Goal: Task Accomplishment & Management: Manage account settings

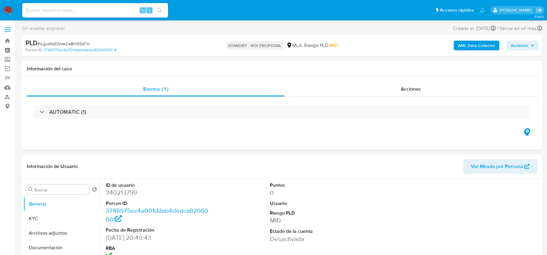
select select "10"
click at [68, 12] on input at bounding box center [95, 10] width 146 height 8
paste input "Zi99FcaAvS8oHSj8Ef5FwLQs"
type input "Zi99FcaAvS8oHSj8Ef5FwLQs"
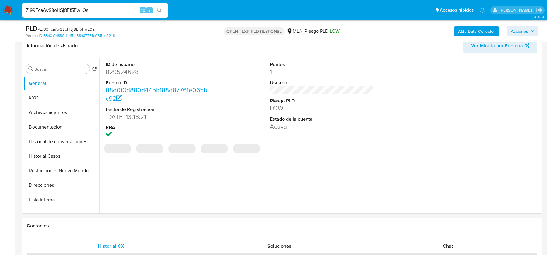
scroll to position [212, 0]
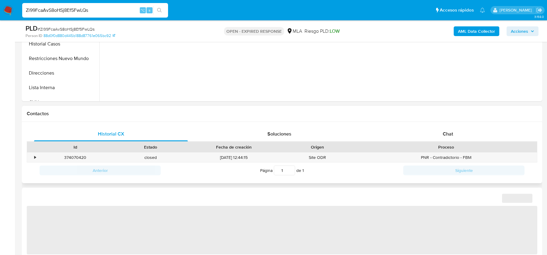
select select "10"
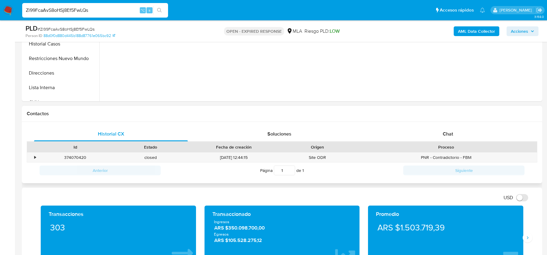
click at [473, 126] on div "Historial CX Soluciones Chat Id Estado Fecha de creación Origen Proceso • 37407…" at bounding box center [282, 153] width 520 height 62
click at [454, 130] on div "Chat" at bounding box center [448, 134] width 154 height 15
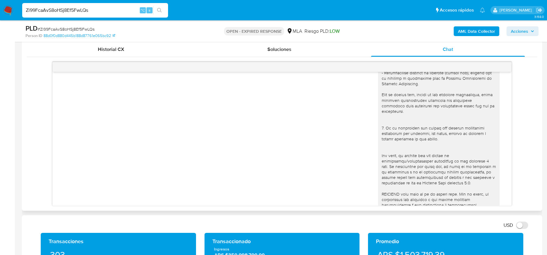
scroll to position [344, 0]
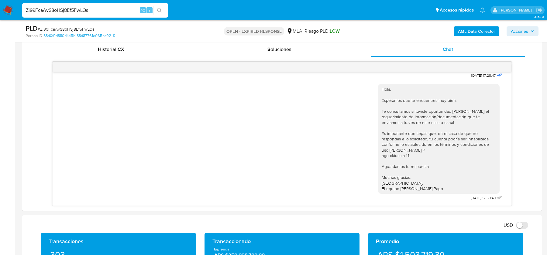
click at [56, 27] on span "# Zi99FcaAvS8oHSj8Ef5FwLQs" at bounding box center [66, 29] width 57 height 6
copy span "Zi99FcaAvS8oHSj8Ef5FwLQs"
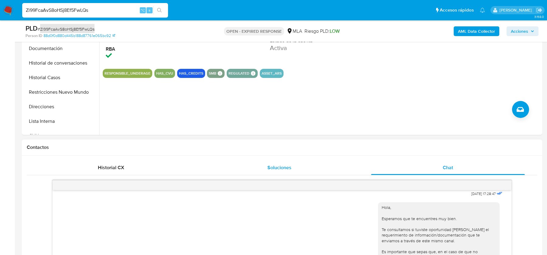
scroll to position [0, 0]
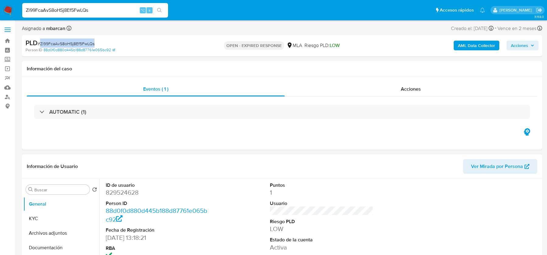
click at [118, 194] on dd "829524628" at bounding box center [157, 193] width 103 height 9
copy dd "829524628"
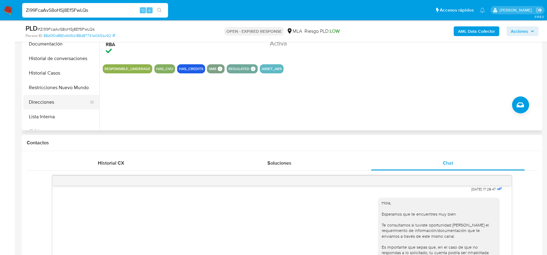
scroll to position [155, 0]
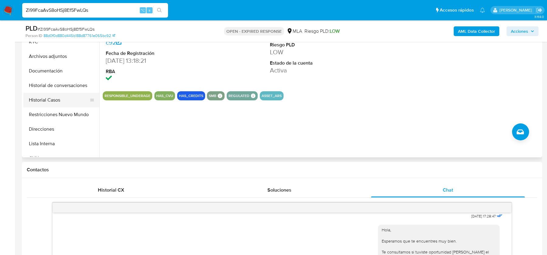
click at [52, 98] on button "Historial Casos" at bounding box center [58, 100] width 71 height 15
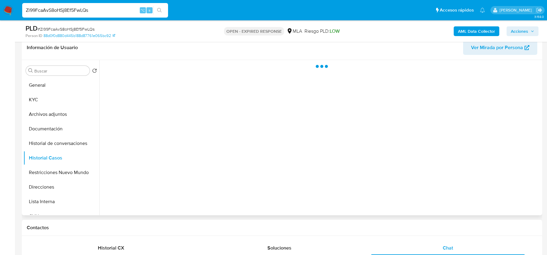
scroll to position [62, 0]
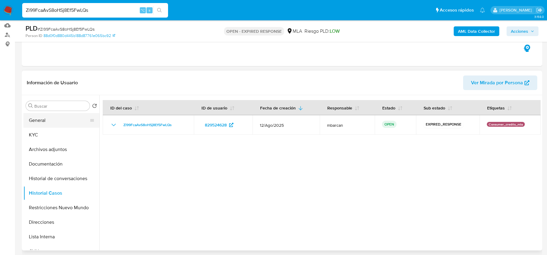
click at [40, 123] on button "General" at bounding box center [58, 120] width 71 height 15
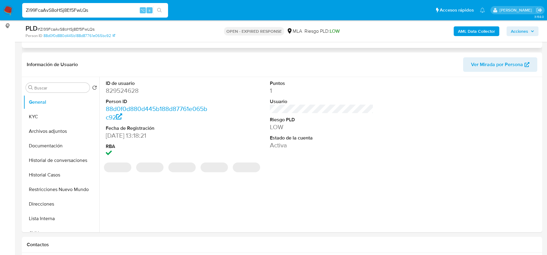
scroll to position [81, 0]
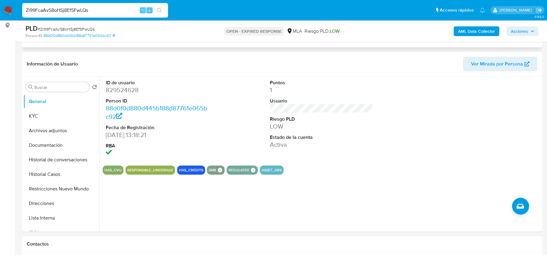
click at [296, 42] on div "Eventos ( 1 ) Acciones AUTOMATIC (1)" at bounding box center [282, 10] width 520 height 73
click at [470, 30] on b "AML Data Collector" at bounding box center [476, 31] width 37 height 10
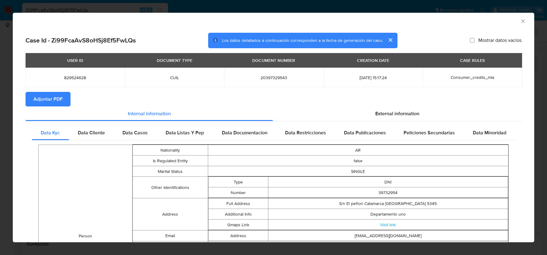
click at [397, 102] on section "Adjuntar PDF" at bounding box center [274, 99] width 496 height 15
click at [388, 111] on span "External information" at bounding box center [397, 113] width 44 height 7
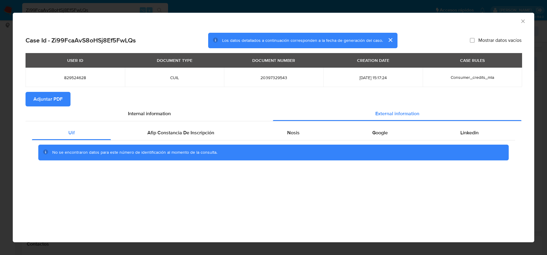
click at [202, 145] on div "No se encontraron datos para este número de identificación al momento de la con…" at bounding box center [273, 153] width 483 height 24
click at [202, 137] on div "Afip Constancia De Inscripción" at bounding box center [180, 133] width 139 height 15
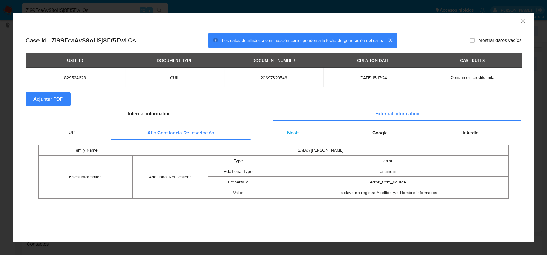
click at [302, 134] on div "Nosis" at bounding box center [293, 133] width 85 height 15
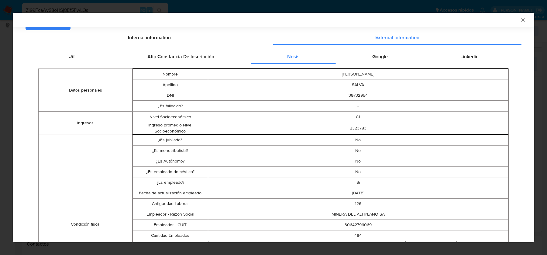
scroll to position [86, 0]
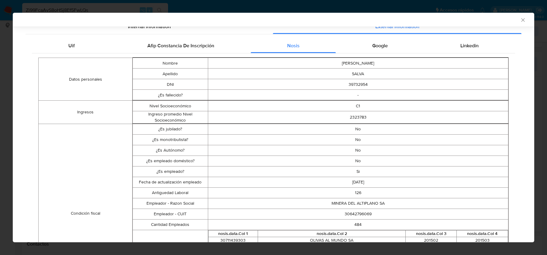
click at [353, 216] on td "30642796069" at bounding box center [358, 214] width 300 height 11
copy td "30642796069"
click at [357, 106] on td "C1" at bounding box center [358, 106] width 300 height 11
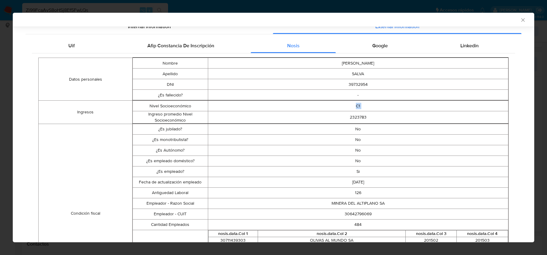
click at [357, 106] on td "C1" at bounding box center [358, 106] width 300 height 11
click at [358, 121] on td "2323783" at bounding box center [358, 117] width 300 height 12
click at [358, 120] on td "2323783" at bounding box center [358, 117] width 300 height 12
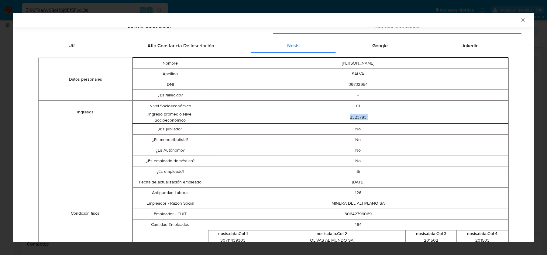
click at [358, 120] on td "2323783" at bounding box center [358, 117] width 300 height 12
click at [358, 118] on td "2323783" at bounding box center [358, 117] width 300 height 12
click at [392, 49] on div "Google" at bounding box center [380, 46] width 88 height 15
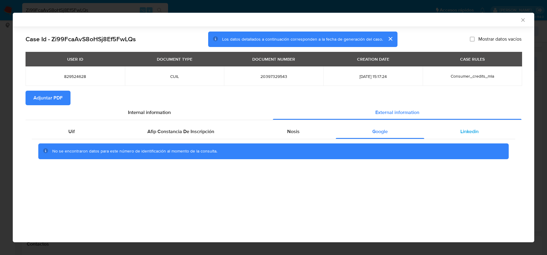
click at [469, 138] on div "Linkedin" at bounding box center [469, 132] width 91 height 15
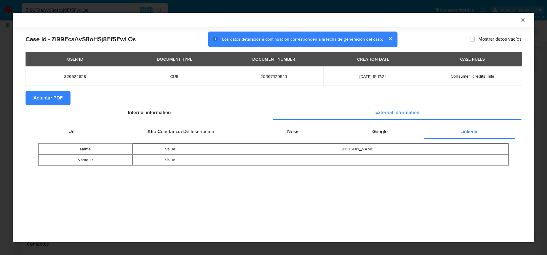
click at [521, 27] on div "Case Id - Zi99FcaAvS8oHSj8Ef5FwLQs Los datos detallados a continuación correspo…" at bounding box center [273, 107] width 521 height 161
click at [521, 23] on div "AML Data Collector" at bounding box center [273, 20] width 521 height 14
click at [522, 19] on icon "Cerrar ventana" at bounding box center [523, 20] width 6 height 6
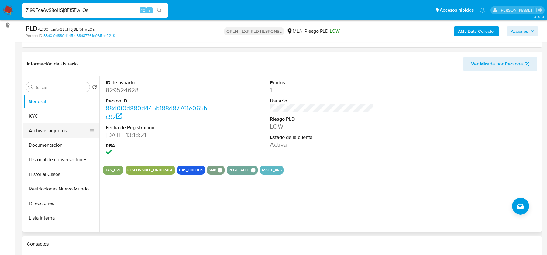
click at [75, 135] on button "Archivos adjuntos" at bounding box center [58, 131] width 71 height 15
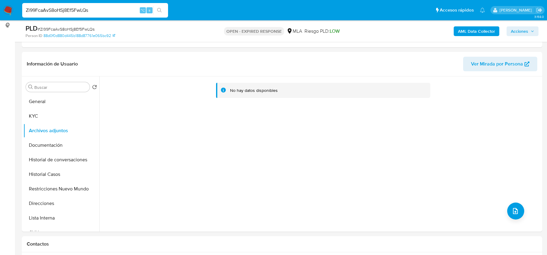
click at [467, 30] on b "AML Data Collector" at bounding box center [476, 31] width 37 height 10
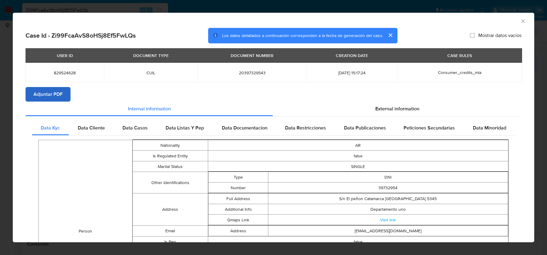
click at [45, 101] on section "Case Id - Zi99FcaAvS8oHSj8Ef5FwLQs Los datos detallados a continuación correspo…" at bounding box center [274, 228] width 496 height 400
click at [50, 92] on span "Adjuntar PDF" at bounding box center [47, 94] width 29 height 13
click at [526, 17] on div "AML Data Collector" at bounding box center [273, 20] width 521 height 15
click at [522, 22] on icon "Cerrar ventana" at bounding box center [523, 21] width 6 height 6
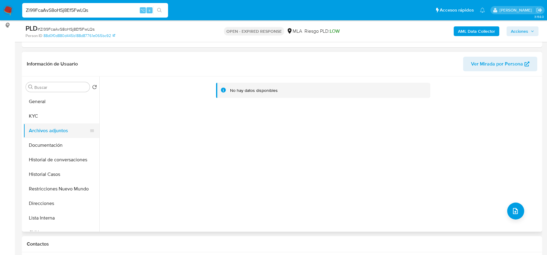
click at [50, 129] on button "Archivos adjuntos" at bounding box center [58, 131] width 71 height 15
drag, startPoint x: 50, startPoint y: 116, endPoint x: 50, endPoint y: 125, distance: 8.8
click at [50, 125] on ul "General KYC Archivos adjuntos Documentación Historial de conversaciones Histori…" at bounding box center [61, 162] width 76 height 137
click at [50, 125] on button "Archivos adjuntos" at bounding box center [58, 131] width 71 height 15
click at [50, 116] on button "KYC" at bounding box center [58, 116] width 71 height 15
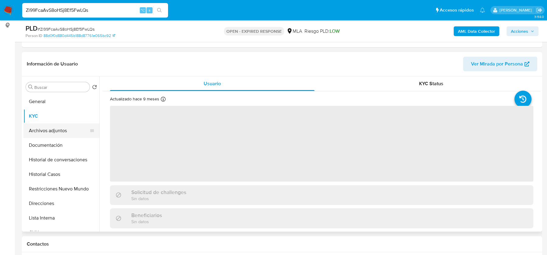
click at [50, 128] on button "Archivos adjuntos" at bounding box center [58, 131] width 71 height 15
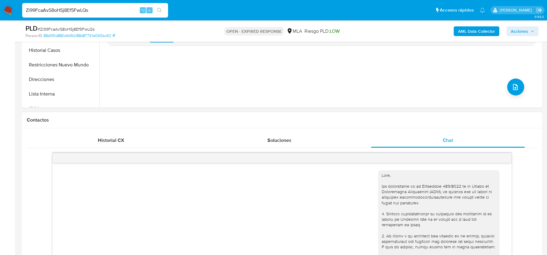
scroll to position [63, 0]
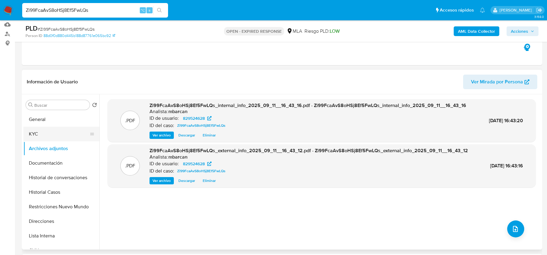
click at [42, 133] on button "KYC" at bounding box center [58, 134] width 71 height 15
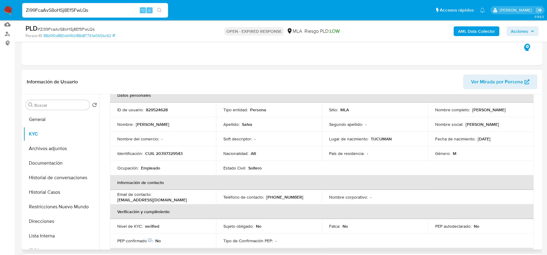
scroll to position [43, 0]
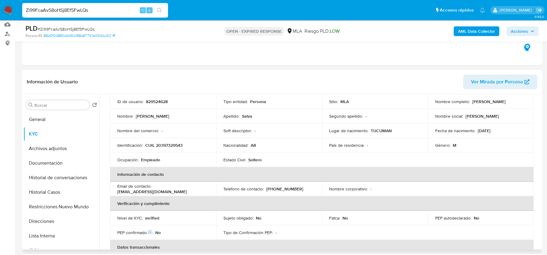
click at [168, 144] on p "CUIL 20397329543" at bounding box center [163, 145] width 37 height 5
copy p "20397329543"
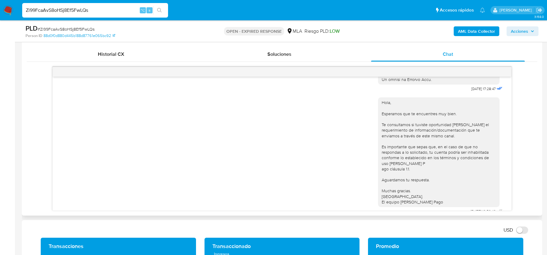
scroll to position [317, 0]
drag, startPoint x: 462, startPoint y: 100, endPoint x: 482, endPoint y: 100, distance: 19.7
copy span "18/08/2025"
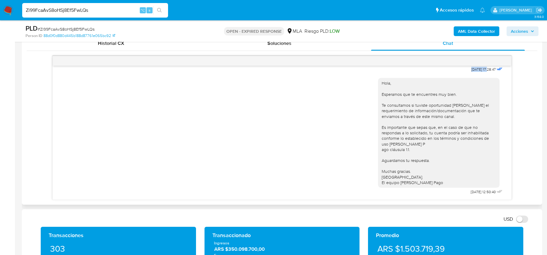
scroll to position [304, 0]
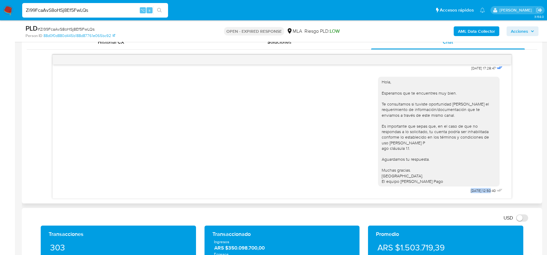
drag, startPoint x: 460, startPoint y: 189, endPoint x: 483, endPoint y: 191, distance: 22.2
click at [483, 191] on div "Hola, Esperamos que te encuentres muy bien. Te consultamos si tuviste oportunid…" at bounding box center [441, 134] width 126 height 123
copy span "22/08/2025 1"
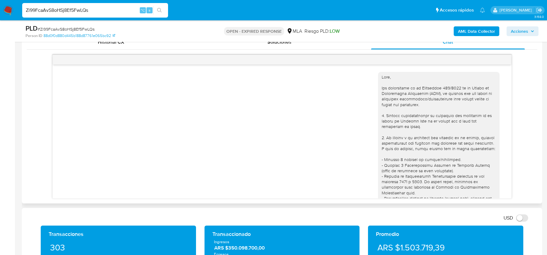
scroll to position [344, 0]
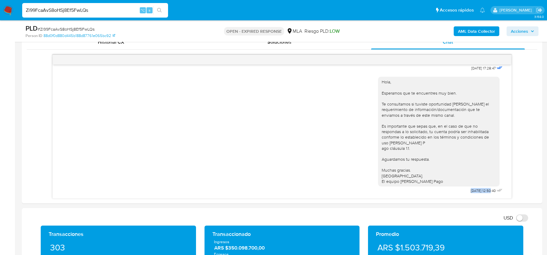
click at [50, 9] on input "Zi99FcaAvS8oHSj8Ef5FwLQs" at bounding box center [95, 10] width 146 height 8
paste input "OXye0UMxUhFd5UpMMMXy2tCA"
type input "OXye0UMxUhFd5UpMMMXy2tCA"
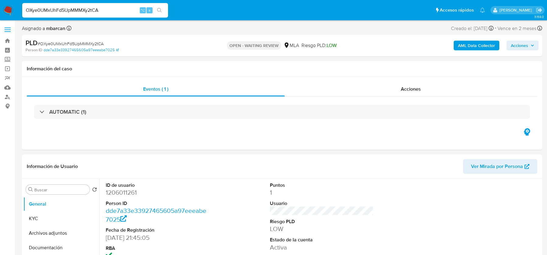
select select "10"
click at [10, 10] on img at bounding box center [8, 10] width 10 height 10
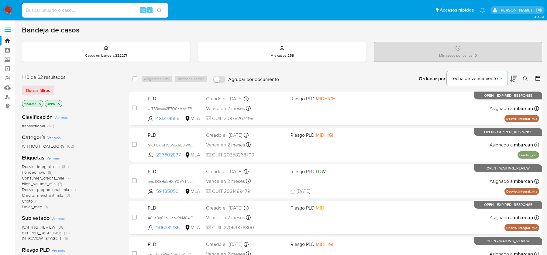
click at [527, 78] on icon at bounding box center [525, 79] width 5 height 5
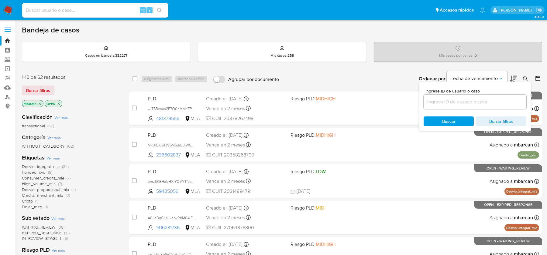
click at [487, 98] on input at bounding box center [474, 102] width 103 height 8
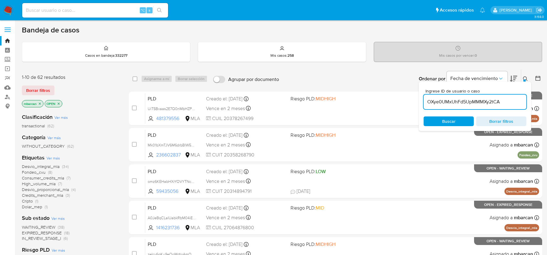
type input "OXye0UMxUhFd5UpMMMXy2tCA"
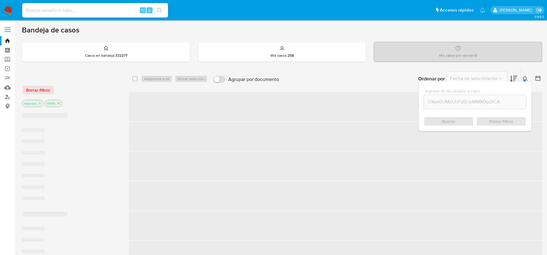
click at [526, 77] on icon at bounding box center [525, 79] width 5 height 5
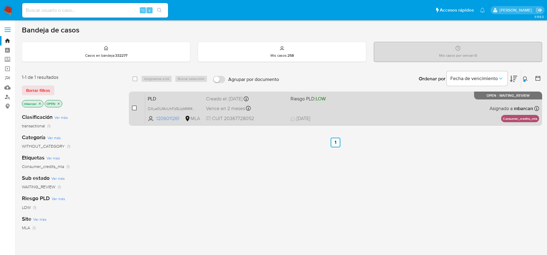
click at [135, 107] on input "checkbox" at bounding box center [134, 108] width 5 height 5
checkbox input "true"
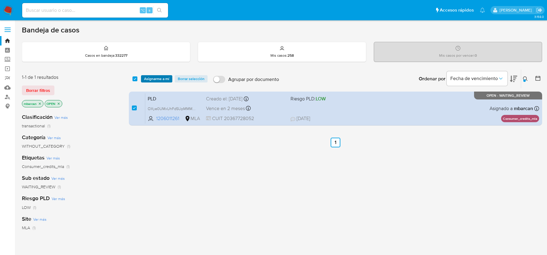
click at [147, 81] on span "Asignarme a mí" at bounding box center [156, 79] width 25 height 6
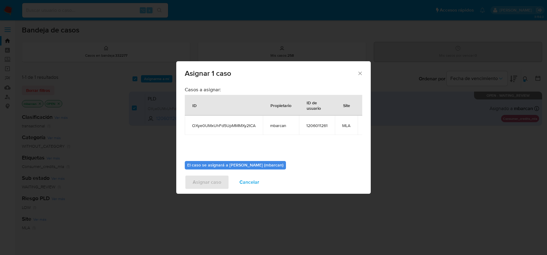
scroll to position [31, 0]
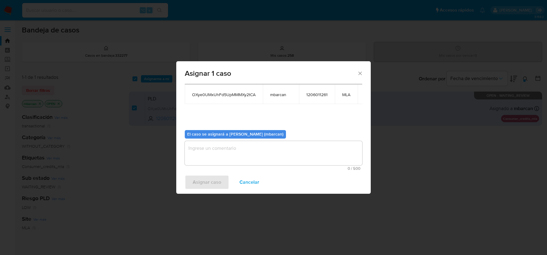
click at [225, 149] on textarea "assign-modal" at bounding box center [273, 153] width 177 height 24
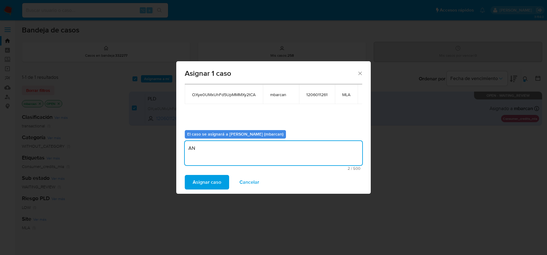
type textarea "A"
type textarea "análisis"
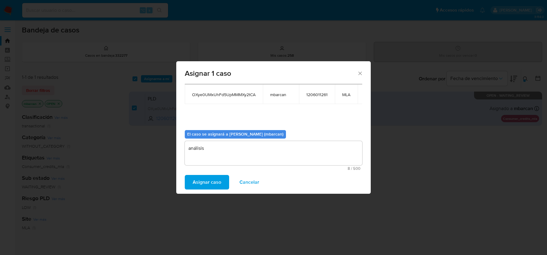
click at [197, 176] on span "Asignar caso" at bounding box center [207, 182] width 29 height 13
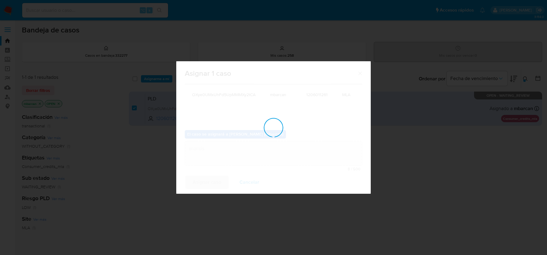
checkbox input "false"
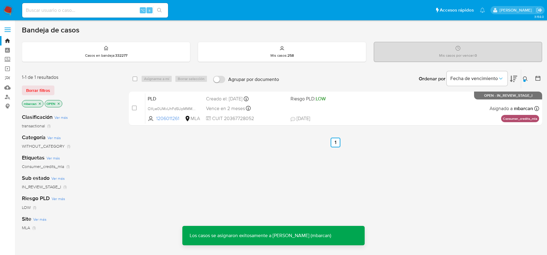
click at [161, 101] on span "PLD" at bounding box center [174, 98] width 53 height 8
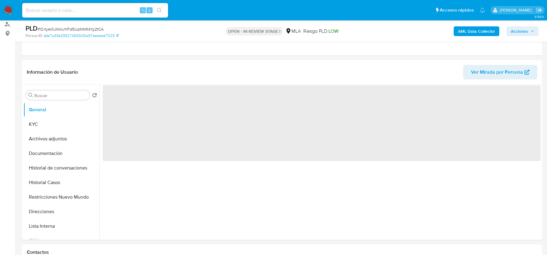
scroll to position [155, 0]
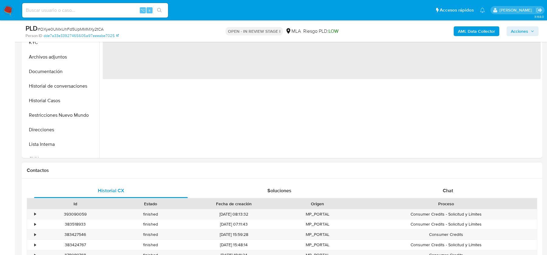
click at [450, 203] on div "Proceso" at bounding box center [445, 204] width 173 height 6
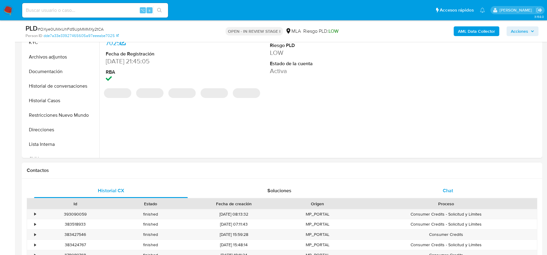
click at [450, 187] on span "Chat" at bounding box center [447, 190] width 10 height 7
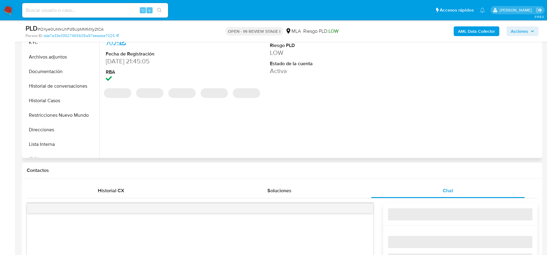
select select "10"
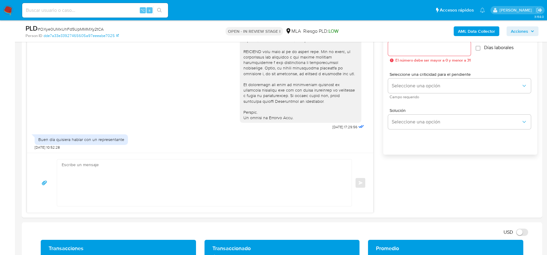
scroll to position [357, 0]
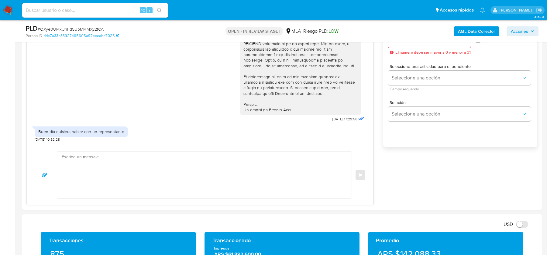
click at [88, 29] on span "# OXye0UMxUhFd5UpMMMXy2tCA" at bounding box center [71, 29] width 66 height 6
copy span "OXye0UMxUhFd5UpMMMXy2tCA"
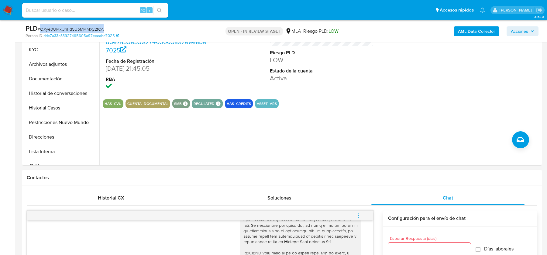
scroll to position [114, 0]
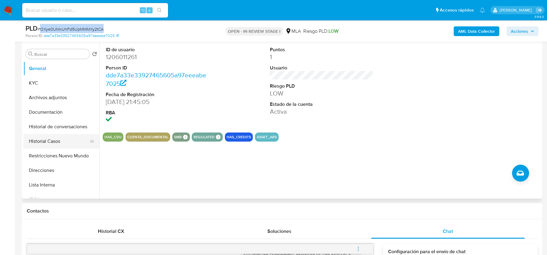
click at [52, 142] on button "Historial Casos" at bounding box center [58, 141] width 71 height 15
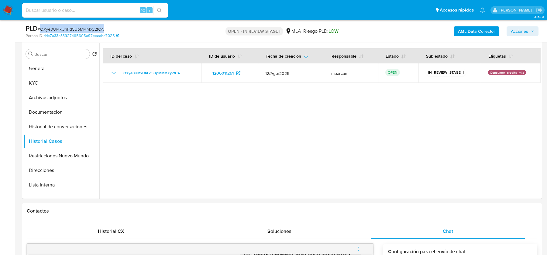
click at [475, 30] on b "AML Data Collector" at bounding box center [476, 31] width 37 height 10
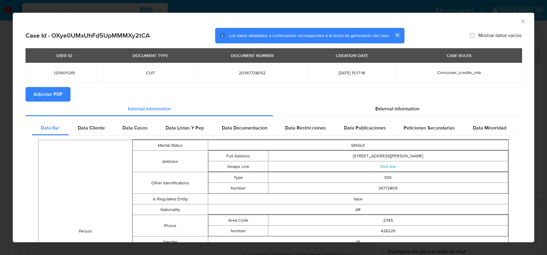
click at [53, 90] on span "Adjuntar PDF" at bounding box center [47, 94] width 29 height 13
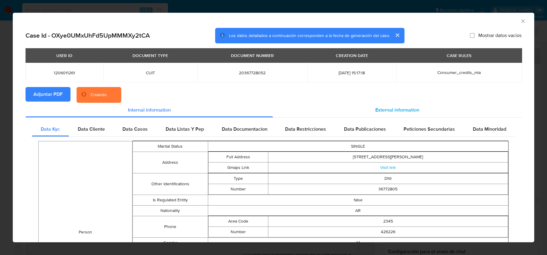
click at [411, 108] on span "External information" at bounding box center [397, 110] width 44 height 7
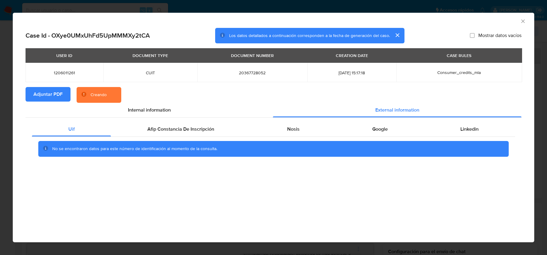
click at [173, 121] on div "Uif Afip Constancia De Inscripción Nosis Google Linkedin No se encontraron dato…" at bounding box center [274, 142] width 496 height 48
click at [173, 132] on span "Afip Constancia De Inscripción" at bounding box center [180, 129] width 67 height 7
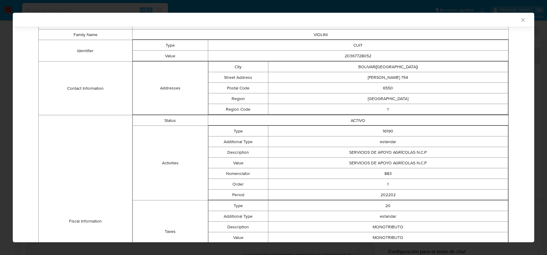
scroll to position [0, 0]
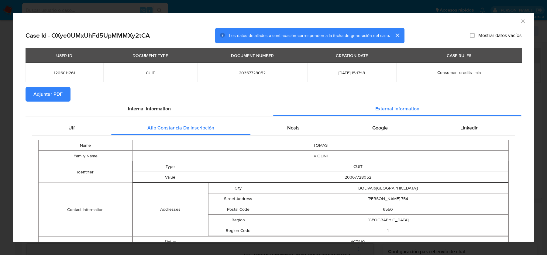
click at [521, 23] on icon "Cerrar ventana" at bounding box center [523, 21] width 6 height 6
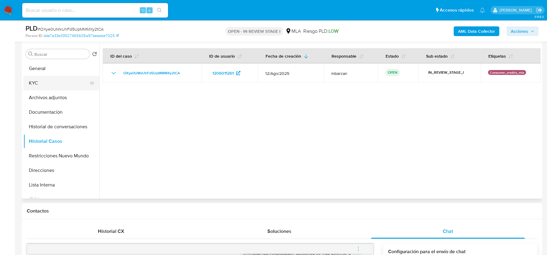
click at [53, 84] on button "KYC" at bounding box center [58, 83] width 71 height 15
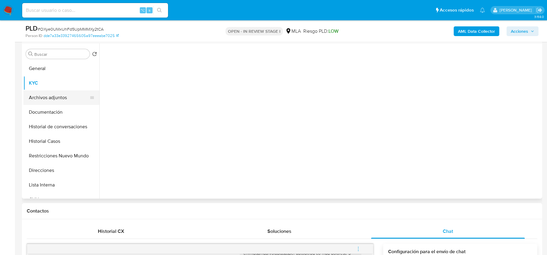
click at [53, 96] on button "Archivos adjuntos" at bounding box center [58, 97] width 71 height 15
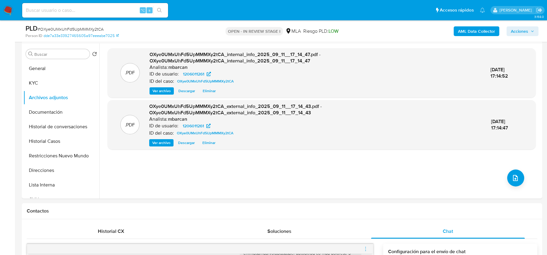
click at [465, 31] on b "AML Data Collector" at bounding box center [476, 31] width 37 height 10
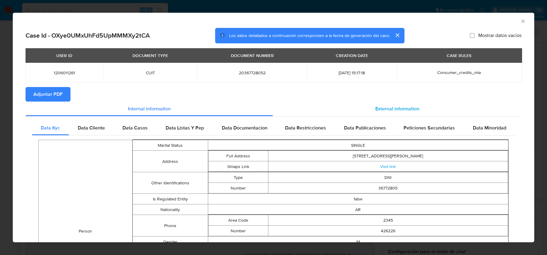
click at [389, 111] on span "External information" at bounding box center [397, 108] width 44 height 7
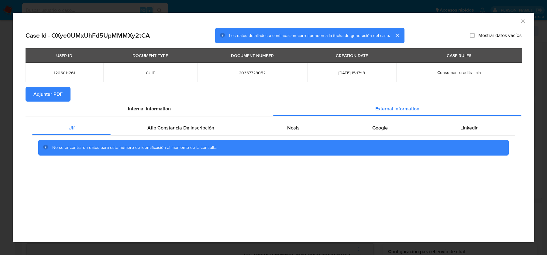
click at [195, 137] on div "No se encontraron datos para este número de identificación al momento de la con…" at bounding box center [273, 148] width 483 height 24
click at [199, 131] on span "Afip Constancia De Inscripción" at bounding box center [180, 128] width 67 height 7
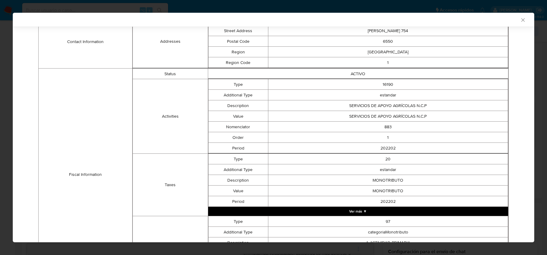
scroll to position [26, 0]
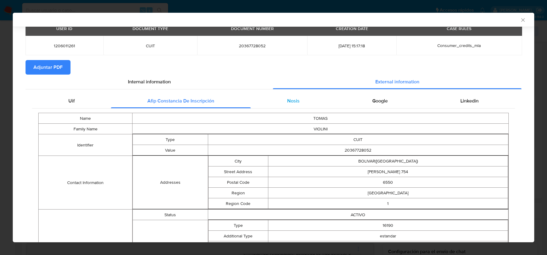
click at [280, 104] on div "Nosis" at bounding box center [293, 101] width 85 height 15
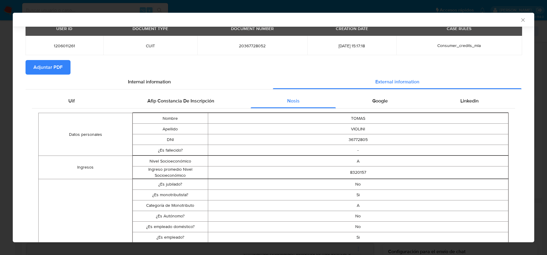
scroll to position [71, 0]
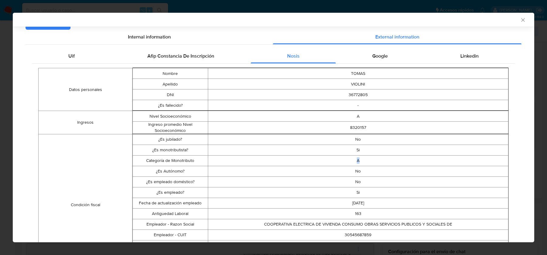
drag, startPoint x: 361, startPoint y: 161, endPoint x: 338, endPoint y: 161, distance: 23.1
click at [338, 161] on td "A" at bounding box center [358, 160] width 300 height 11
drag, startPoint x: 359, startPoint y: 190, endPoint x: 299, endPoint y: 193, distance: 59.9
click at [299, 193] on td "Si" at bounding box center [358, 192] width 300 height 11
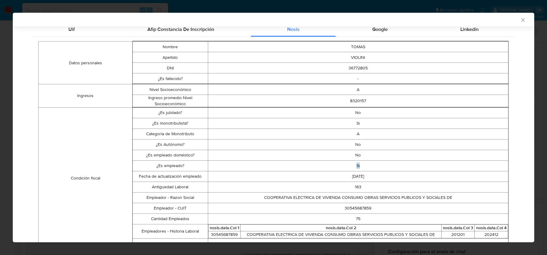
scroll to position [27, 0]
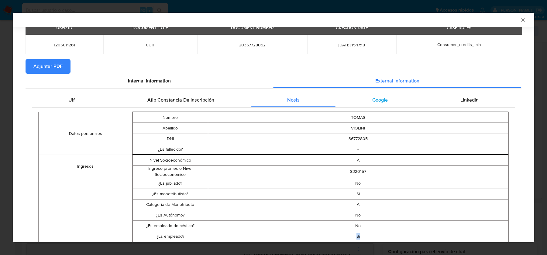
click at [382, 104] on div "Google" at bounding box center [380, 100] width 88 height 15
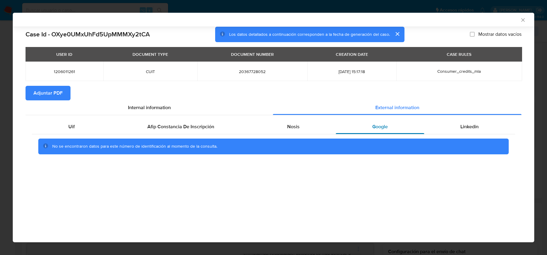
scroll to position [0, 0]
click at [463, 128] on span "Linkedin" at bounding box center [469, 126] width 18 height 7
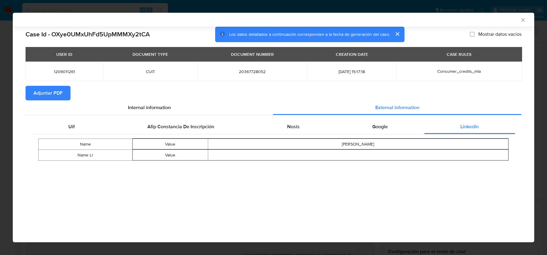
click at [318, 134] on div "Uif Afip Constancia De Inscripción Nosis Google Linkedin Name Value Tomas Violi…" at bounding box center [273, 143] width 483 height 46
click at [307, 123] on div "Nosis" at bounding box center [293, 127] width 85 height 15
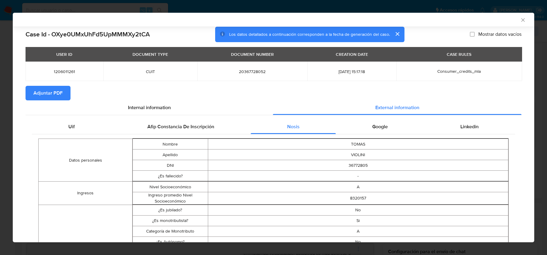
click at [66, 71] on span "1206011261" at bounding box center [64, 71] width 63 height 5
copy span "1206011261"
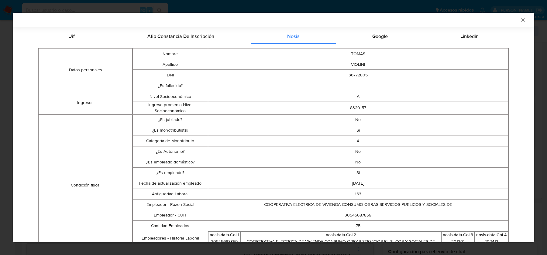
scroll to position [92, 0]
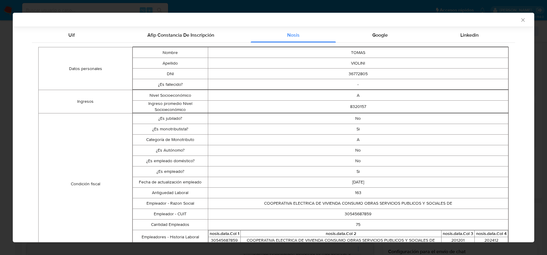
click at [355, 212] on td "30545687859" at bounding box center [358, 214] width 300 height 11
copy td "30545687859"
click at [521, 20] on icon "Cerrar ventana" at bounding box center [523, 20] width 6 height 6
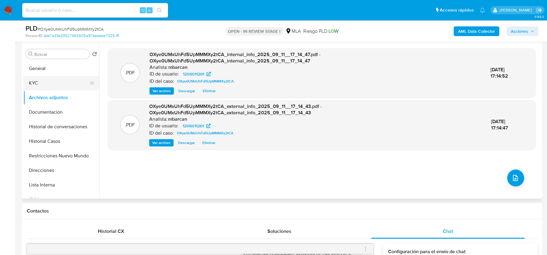
click at [66, 79] on button "KYC" at bounding box center [58, 83] width 71 height 15
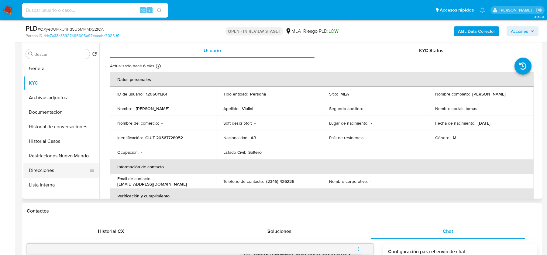
click at [48, 165] on button "Direcciones" at bounding box center [58, 170] width 71 height 15
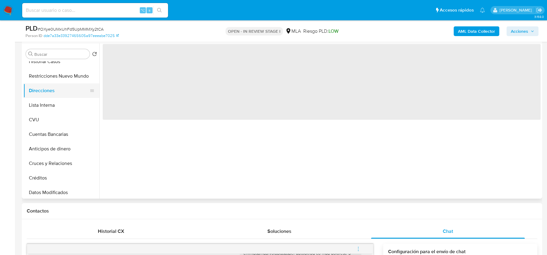
scroll to position [89, 0]
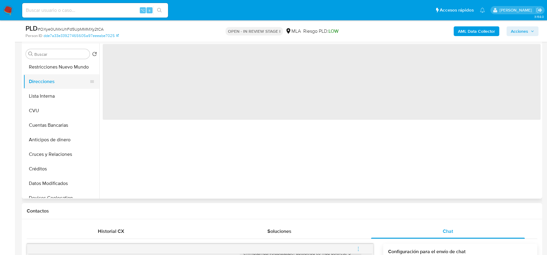
click at [48, 165] on button "Créditos" at bounding box center [61, 169] width 76 height 15
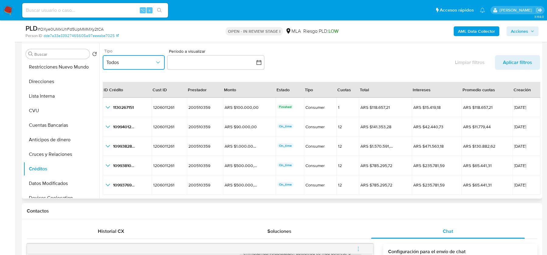
click at [125, 62] on span "Todos" at bounding box center [130, 63] width 49 height 6
drag, startPoint x: 134, startPoint y: 89, endPoint x: 165, endPoint y: 70, distance: 36.6
click at [134, 89] on div "CONSUMER" at bounding box center [130, 93] width 49 height 15
click at [196, 53] on div "Período a visualizar" at bounding box center [215, 51] width 97 height 5
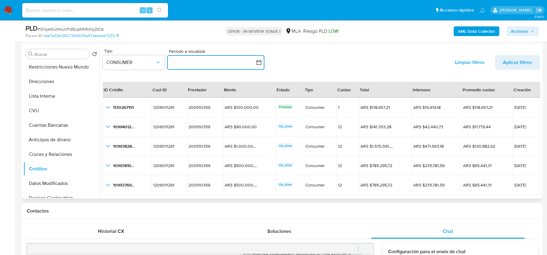
click at [196, 59] on button "button" at bounding box center [215, 62] width 97 height 15
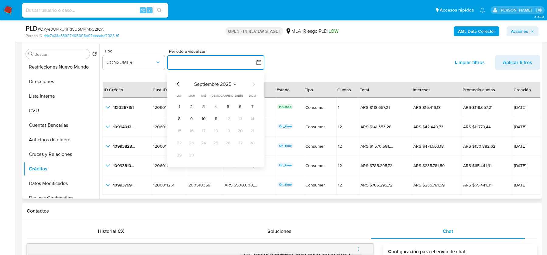
click at [178, 81] on icon "Mes anterior" at bounding box center [177, 83] width 7 height 7
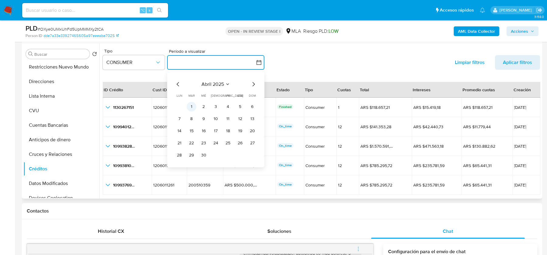
click at [194, 105] on button "1" at bounding box center [191, 107] width 10 height 10
click at [257, 82] on div "abril 2025 abril 2025 lun lunes mar martes mié miércoles jue jueves vie viernes…" at bounding box center [215, 119] width 97 height 96
click at [251, 84] on icon "Mes siguiente" at bounding box center [253, 83] width 7 height 7
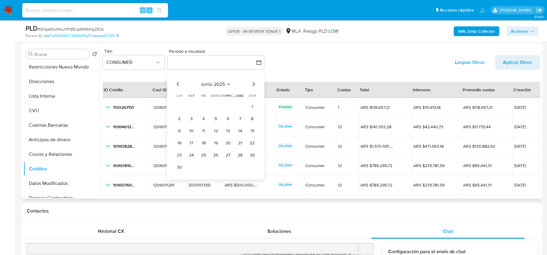
click at [251, 84] on icon "Mes siguiente" at bounding box center [253, 83] width 7 height 7
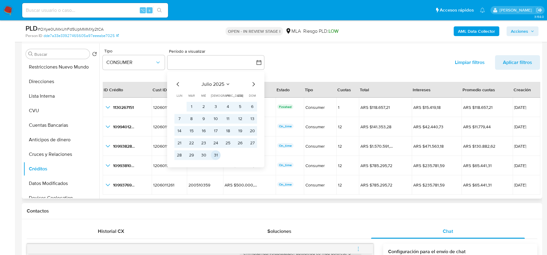
click at [214, 155] on button "31" at bounding box center [216, 155] width 10 height 10
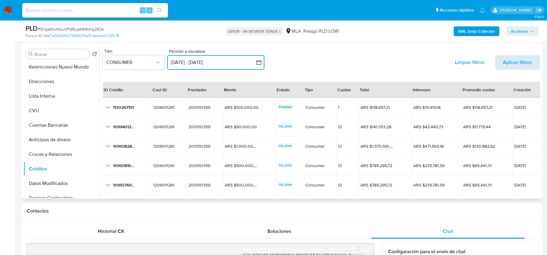
click at [516, 61] on span "Aplicar filtros" at bounding box center [517, 62] width 29 height 15
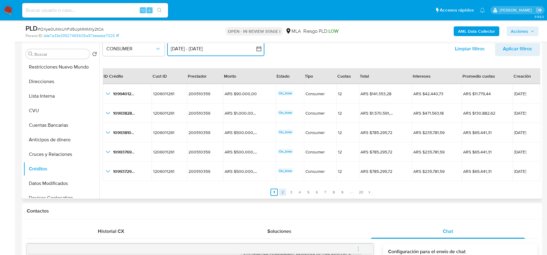
click at [280, 190] on link "2" at bounding box center [282, 192] width 7 height 7
drag, startPoint x: 287, startPoint y: 190, endPoint x: 305, endPoint y: 192, distance: 18.9
click at [289, 190] on ul "Anterior 1 2 3 4 5 6 7 8 9 20 Siguiente" at bounding box center [321, 189] width 437 height 15
click at [305, 192] on link "4" at bounding box center [302, 192] width 7 height 7
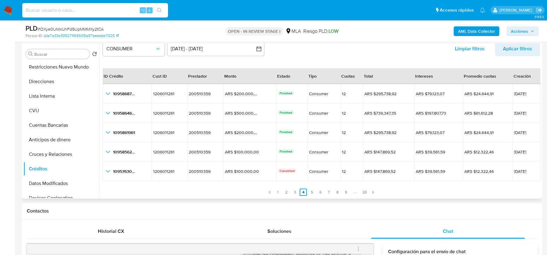
click at [315, 192] on ul "Anterior 1 2 3 4 5 6 7 8 9 20 Siguiente" at bounding box center [321, 189] width 437 height 15
click at [333, 191] on link "8" at bounding box center [336, 192] width 7 height 7
click at [339, 191] on link "8" at bounding box center [336, 192] width 7 height 7
click at [277, 189] on link "1" at bounding box center [277, 192] width 7 height 7
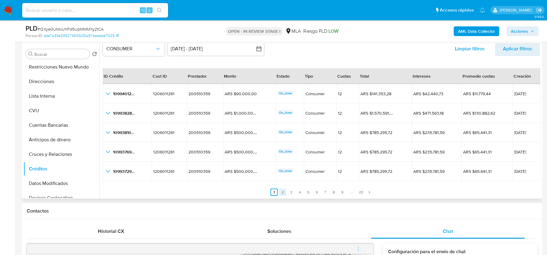
click at [281, 193] on link "2" at bounding box center [282, 192] width 7 height 7
click at [293, 194] on link "3" at bounding box center [294, 192] width 7 height 7
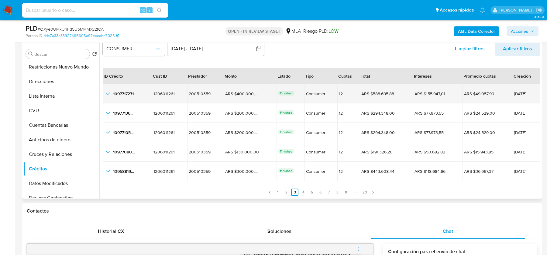
click at [106, 93] on icon "button_show_hidden_detail_by_id_0" at bounding box center [107, 93] width 7 height 7
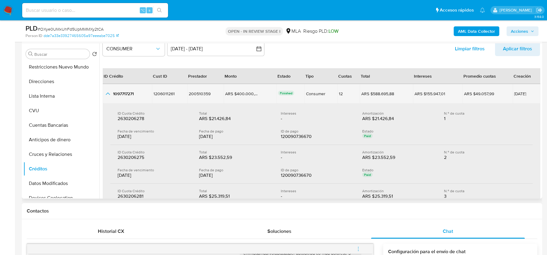
click at [106, 93] on icon "button_show_hidden_detail_by_id_0" at bounding box center [107, 93] width 7 height 7
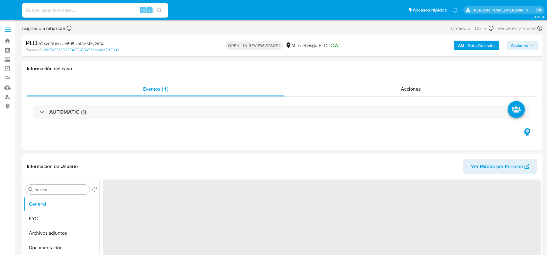
select select "10"
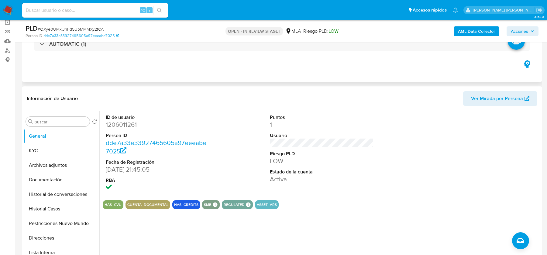
scroll to position [142, 0]
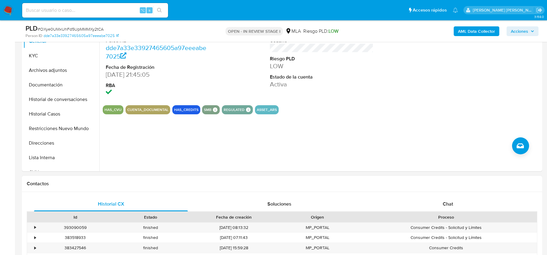
click at [420, 194] on div "Historial CX Soluciones Chat Id Estado Fecha de creación Origen Proceso • 39309…" at bounding box center [282, 250] width 520 height 117
click at [420, 202] on div "Chat" at bounding box center [448, 204] width 154 height 15
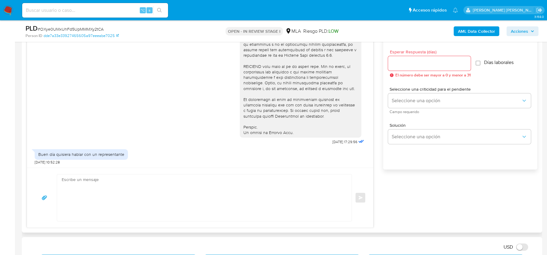
scroll to position [356, 0]
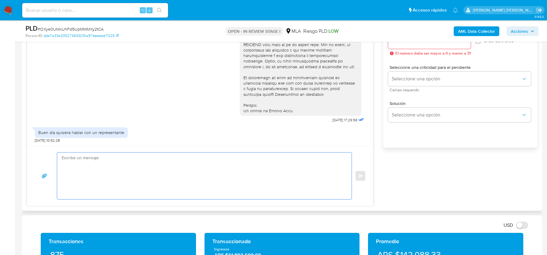
click at [111, 194] on textarea at bounding box center [203, 176] width 282 height 47
paste textarea "Hola, Esperamos que te encuentres bien. Te comentamos que los canales habilitad…"
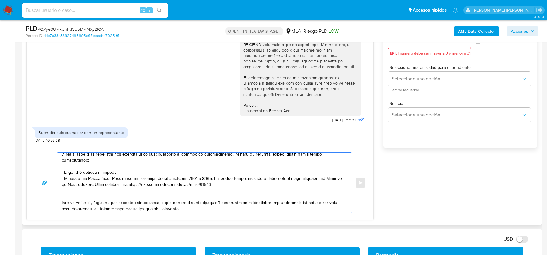
scroll to position [87, 0]
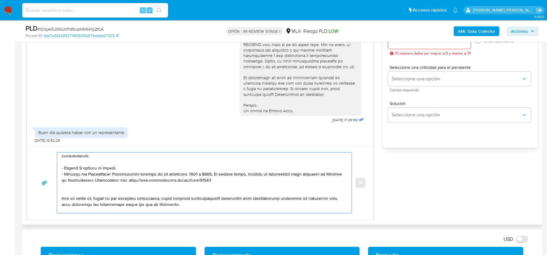
click at [128, 186] on textarea at bounding box center [203, 183] width 282 height 61
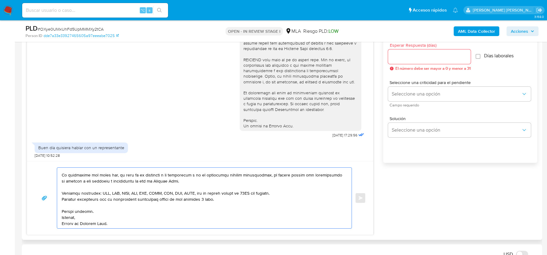
scroll to position [325, 0]
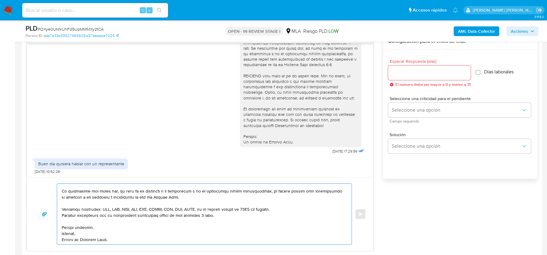
type textarea "Hola, Esperamos que te encuentres bien. Te comentamos que los canales habilitad…"
click at [400, 77] on div at bounding box center [429, 73] width 83 height 15
click at [402, 73] on input "Esperar Respuesta (días)" at bounding box center [429, 73] width 83 height 8
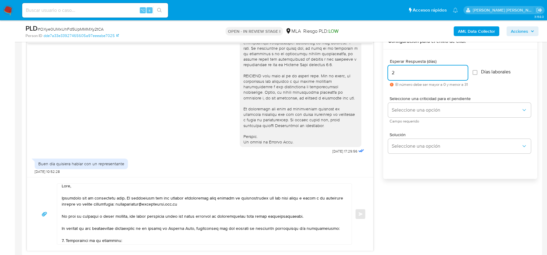
scroll to position [0, 0]
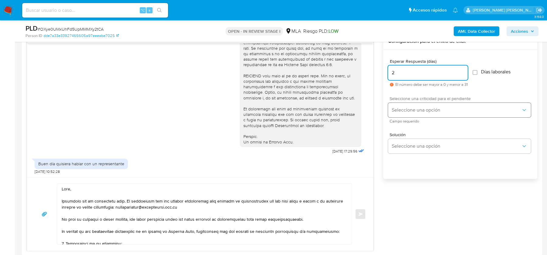
type input "2"
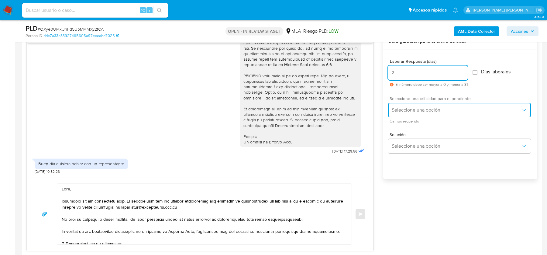
click at [412, 106] on button "Seleccione una opción" at bounding box center [459, 110] width 143 height 15
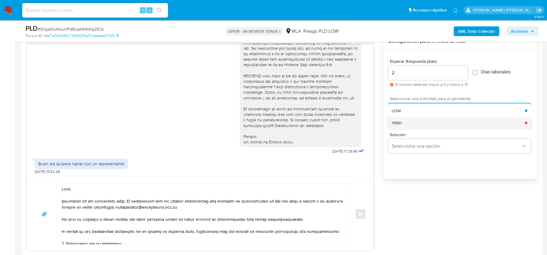
click at [411, 121] on div "HIGH" at bounding box center [457, 123] width 133 height 12
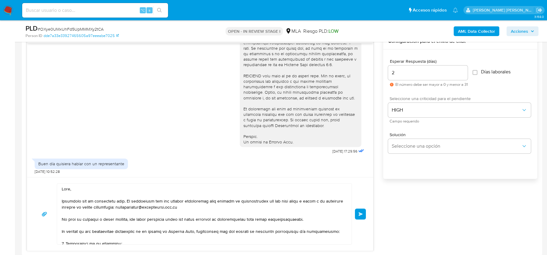
click at [362, 214] on span "Enviar" at bounding box center [360, 215] width 4 height 4
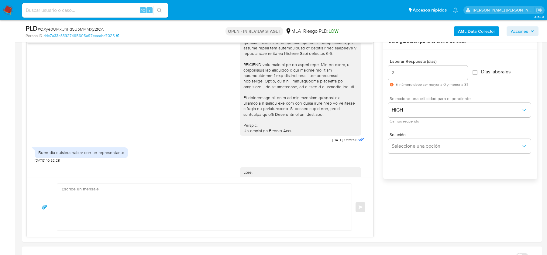
scroll to position [578, 0]
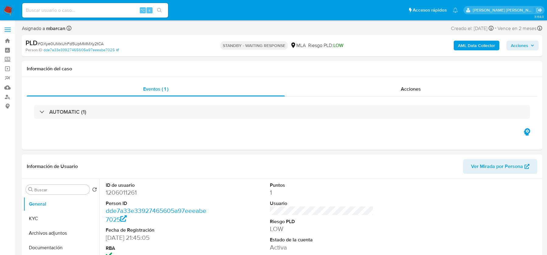
select select "10"
